Goal: Transaction & Acquisition: Purchase product/service

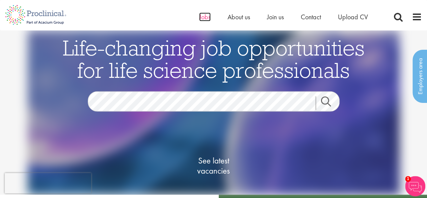
click at [201, 19] on span "Jobs" at bounding box center [204, 17] width 11 height 9
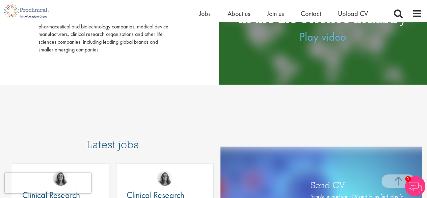
scroll to position [34, 0]
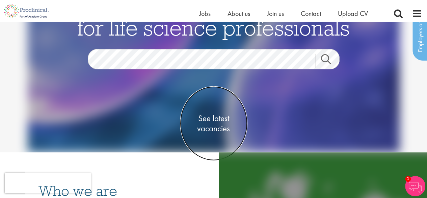
click at [211, 123] on span "See latest vacancies" at bounding box center [214, 123] width 68 height 20
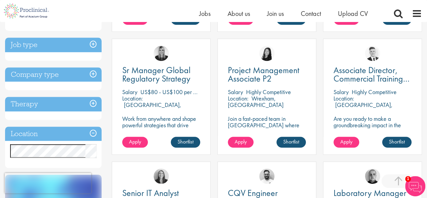
scroll to position [270, 0]
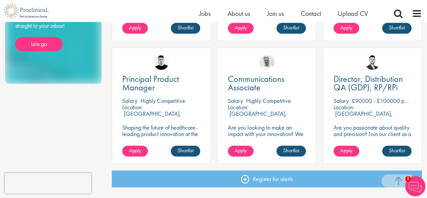
scroll to position [507, 0]
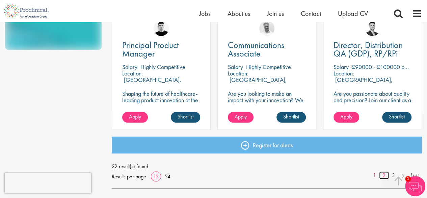
click at [382, 172] on link "2" at bounding box center [385, 175] width 10 height 8
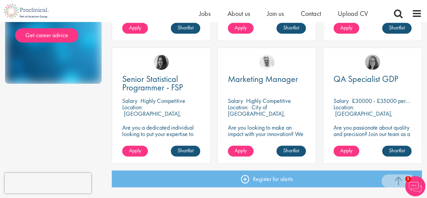
scroll to position [608, 0]
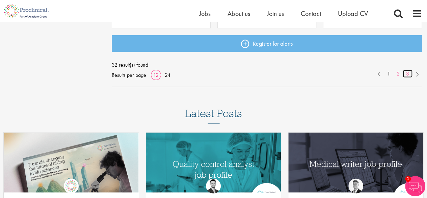
click at [407, 75] on link "3" at bounding box center [408, 74] width 10 height 8
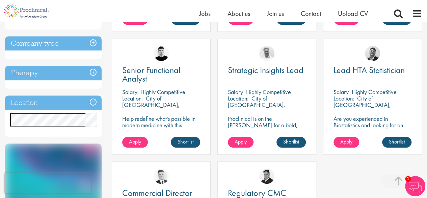
scroll to position [203, 0]
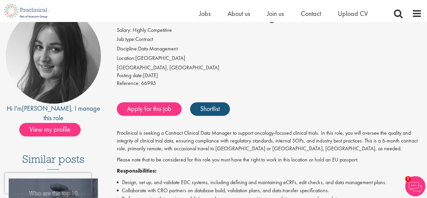
scroll to position [135, 0]
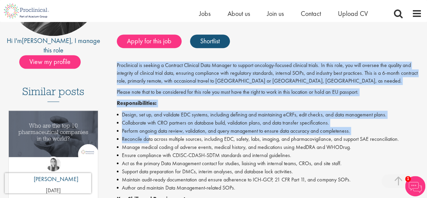
drag, startPoint x: 116, startPoint y: 65, endPoint x: 148, endPoint y: 142, distance: 83.5
click at [159, 101] on p "Responsibilities:" at bounding box center [269, 103] width 305 height 8
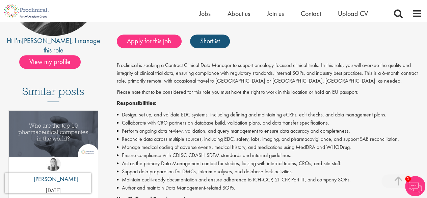
click at [142, 74] on p "Proclinical is seeking a Contract Clinical Data Manager to support oncology-foc…" at bounding box center [269, 73] width 305 height 23
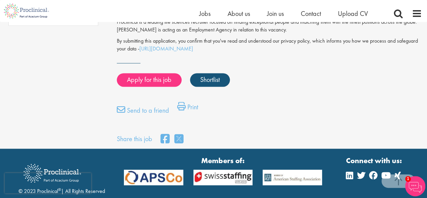
scroll to position [397, 0]
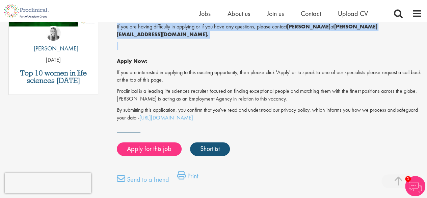
drag, startPoint x: 117, startPoint y: 66, endPoint x: 263, endPoint y: 106, distance: 151.8
copy div "Proclinical is seeking a Contract Clinical Data Manager to support oncology-foc…"
click at [165, 142] on link "Apply for this job" at bounding box center [149, 149] width 65 height 14
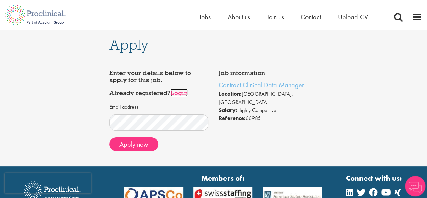
click at [180, 89] on link "Login" at bounding box center [179, 93] width 17 height 8
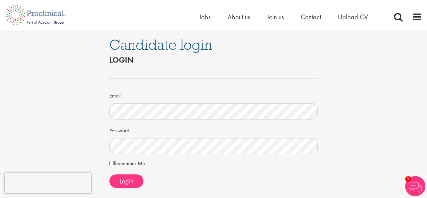
scroll to position [68, 0]
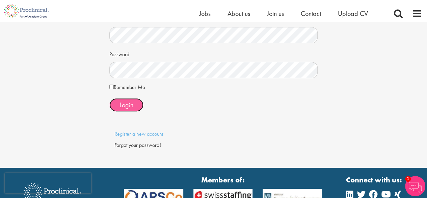
click at [127, 98] on button "Login" at bounding box center [126, 105] width 34 height 14
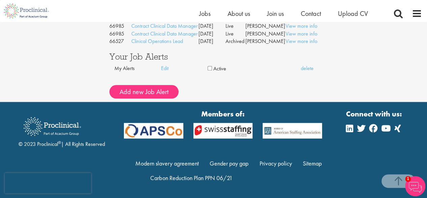
scroll to position [225, 0]
